Goal: Navigation & Orientation: Find specific page/section

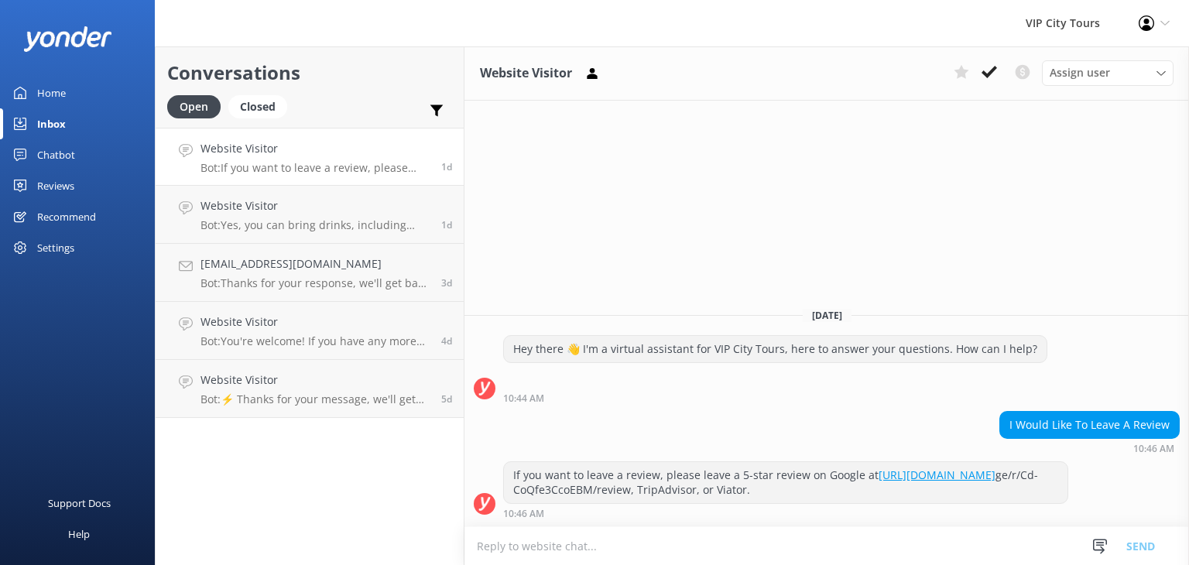
click at [49, 98] on div "Home" at bounding box center [51, 92] width 29 height 31
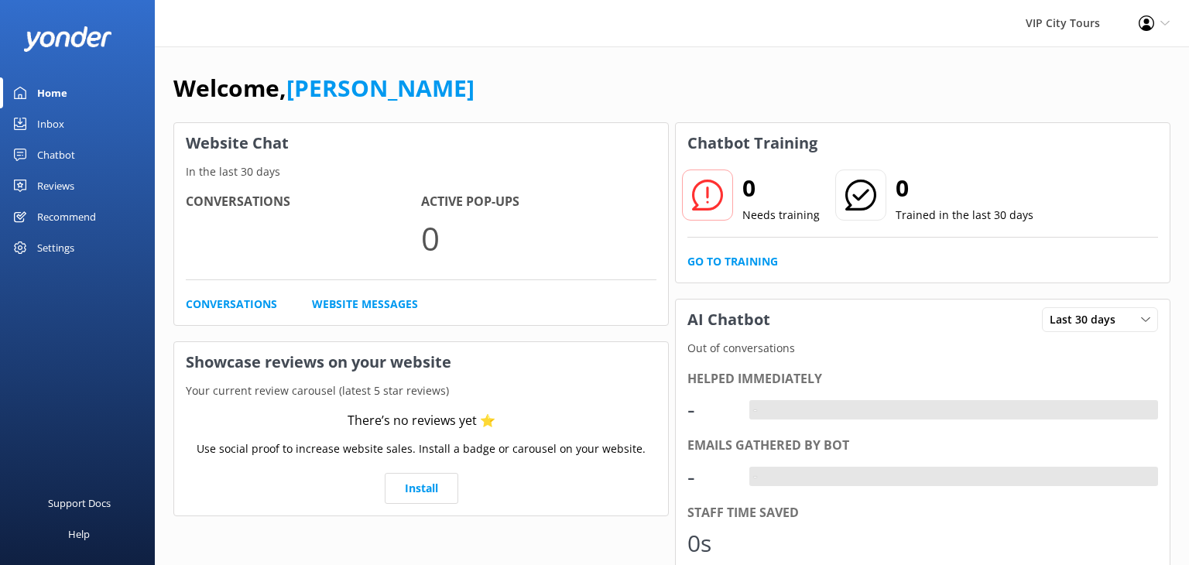
click at [51, 123] on div "Inbox" at bounding box center [50, 123] width 27 height 31
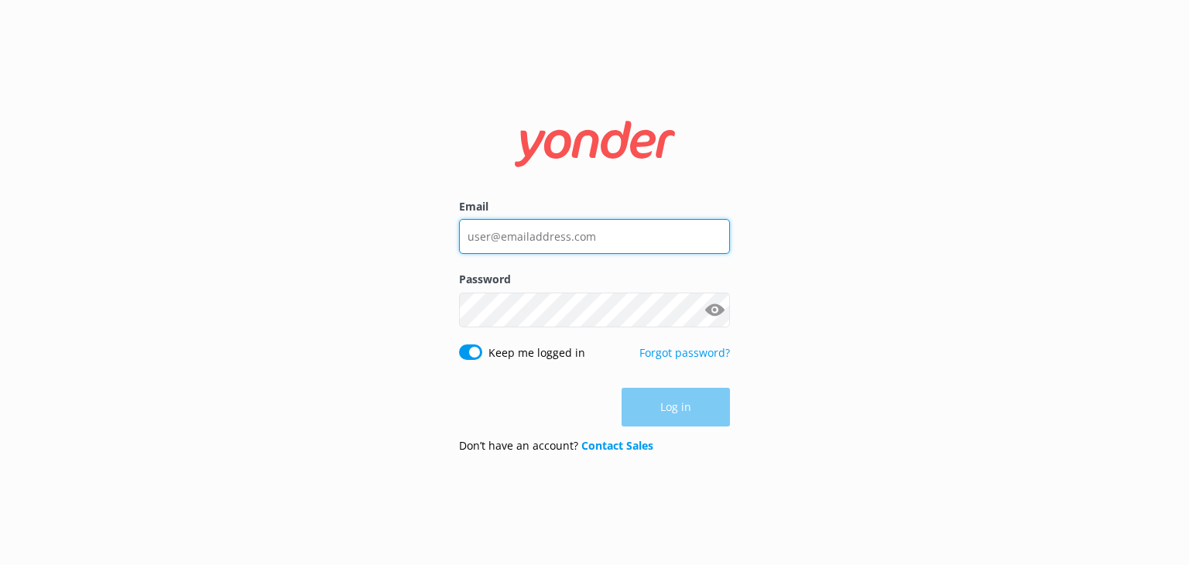
type input "[EMAIL_ADDRESS][DOMAIN_NAME]"
click at [686, 410] on div "Log in" at bounding box center [594, 407] width 271 height 39
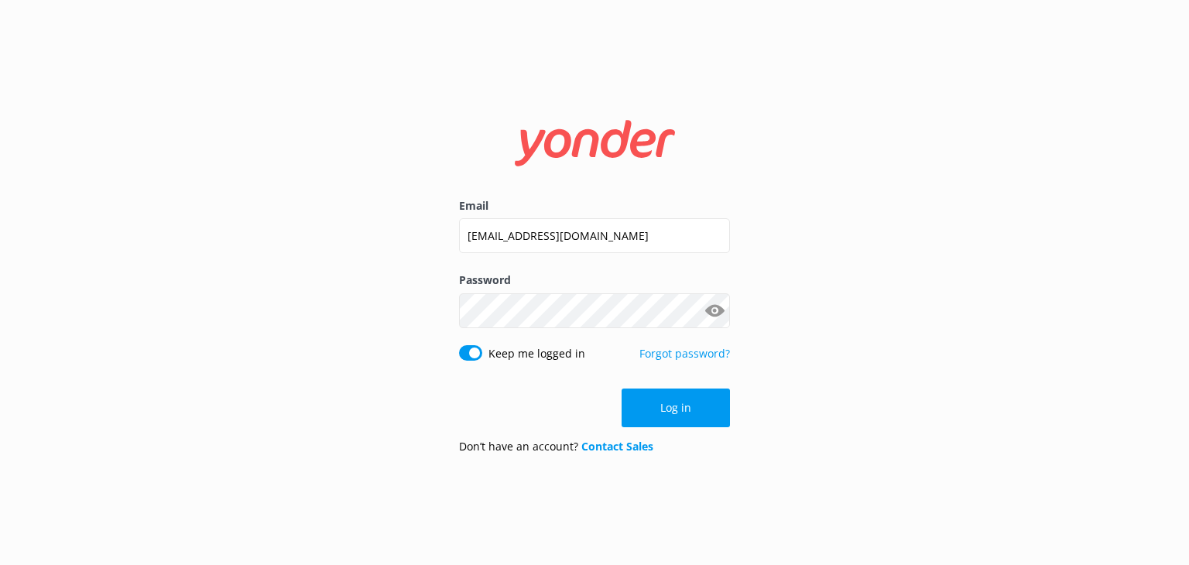
click at [686, 410] on button "Log in" at bounding box center [675, 408] width 108 height 39
